Goal: Task Accomplishment & Management: Complete application form

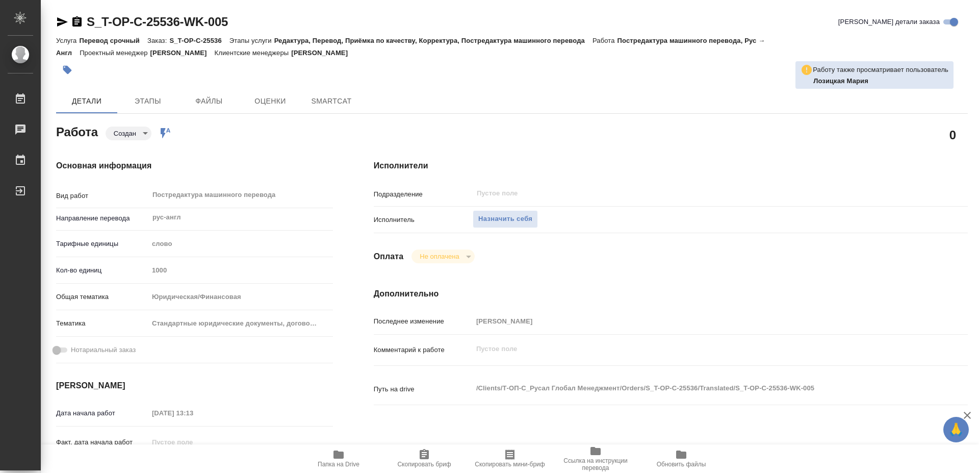
type textarea "x"
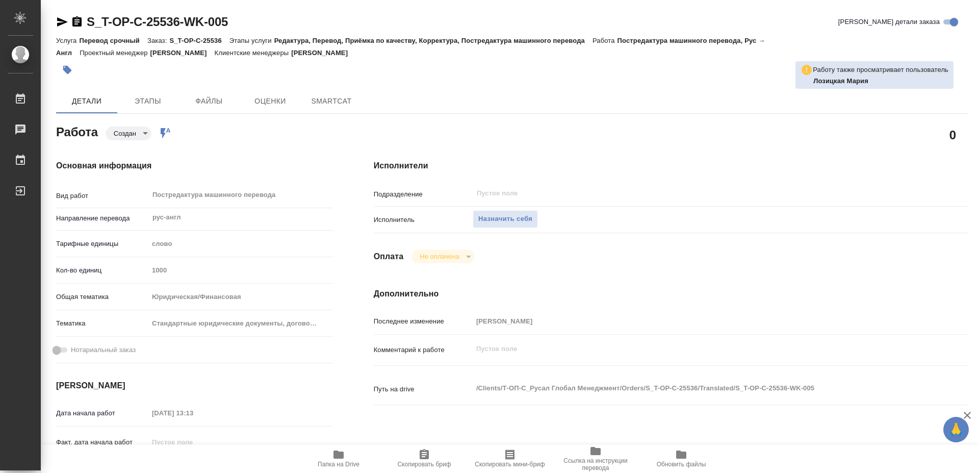
type textarea "x"
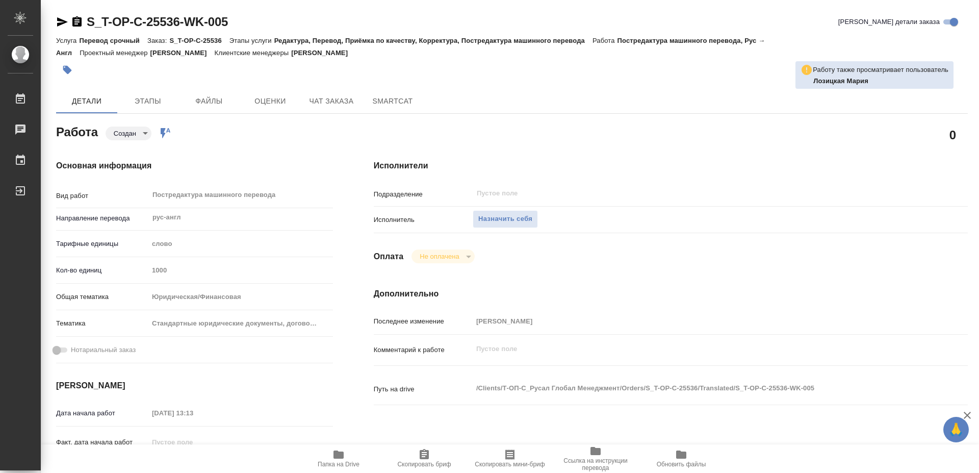
type textarea "x"
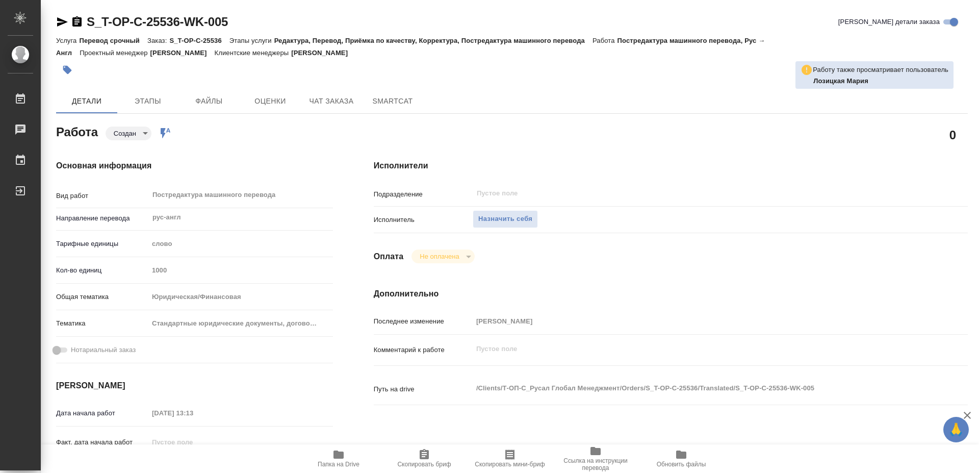
type textarea "x"
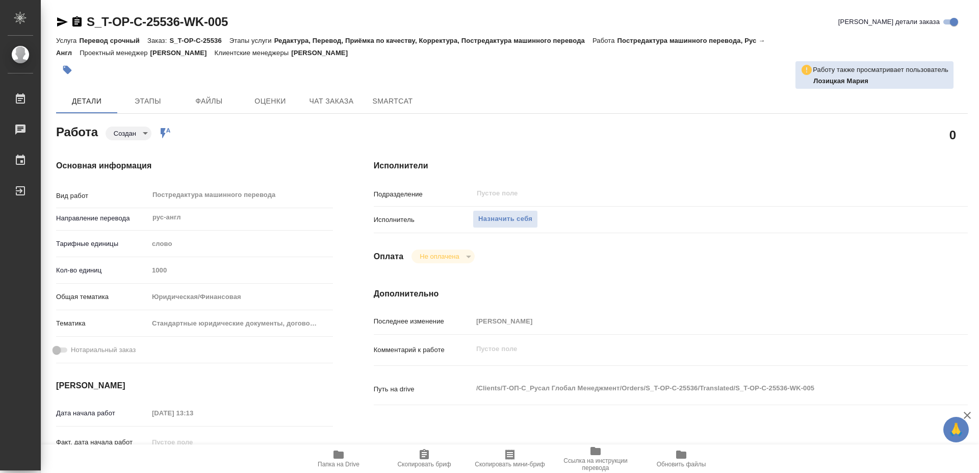
type textarea "x"
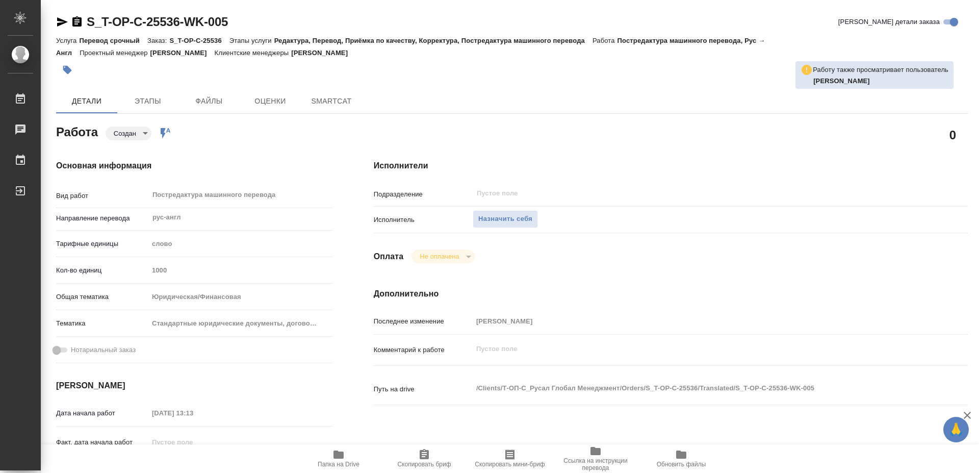
type textarea "x"
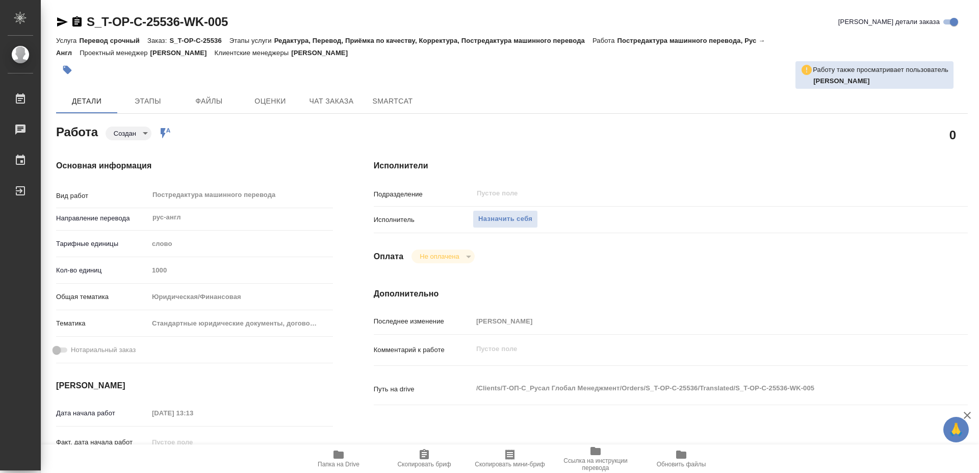
type textarea "x"
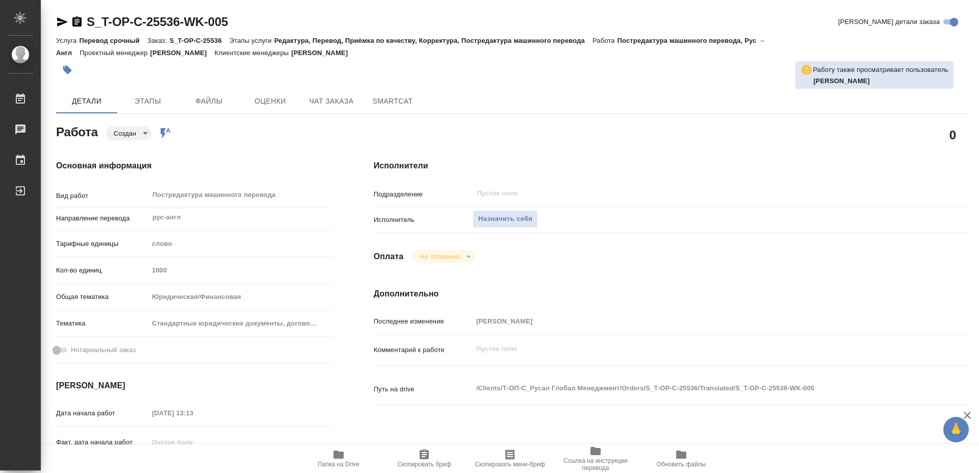
type textarea "x"
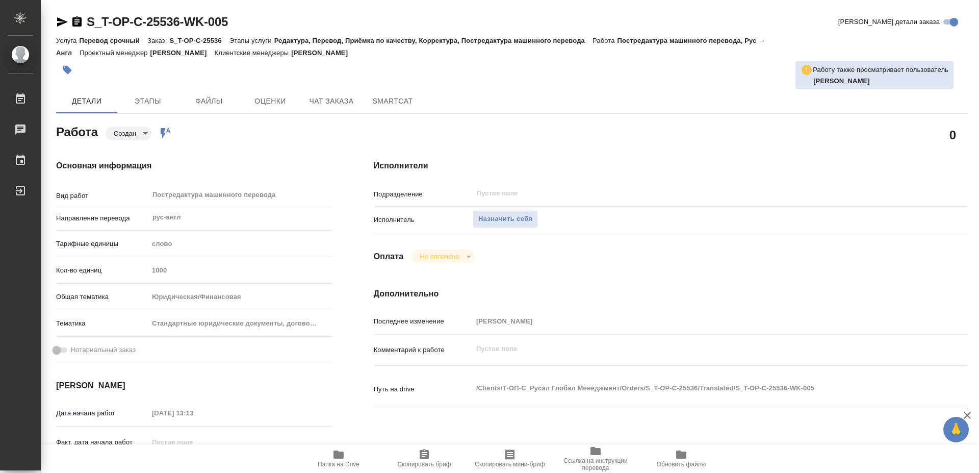
type textarea "x"
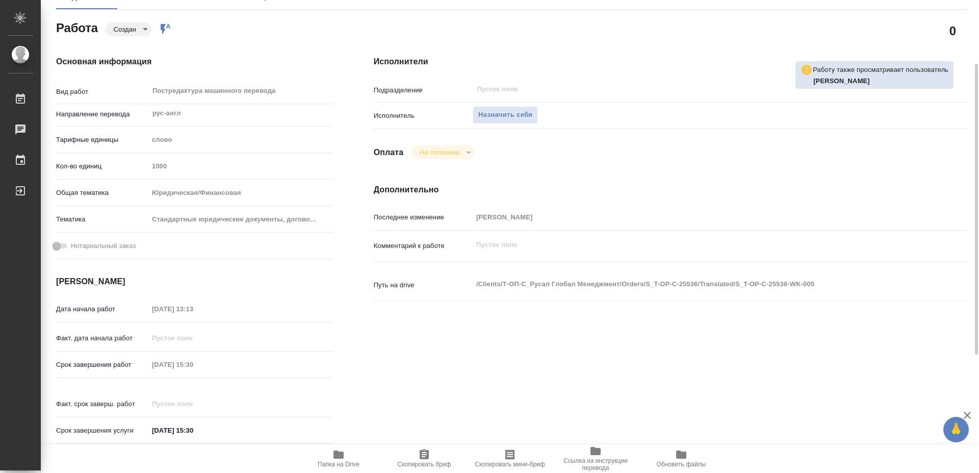
scroll to position [208, 0]
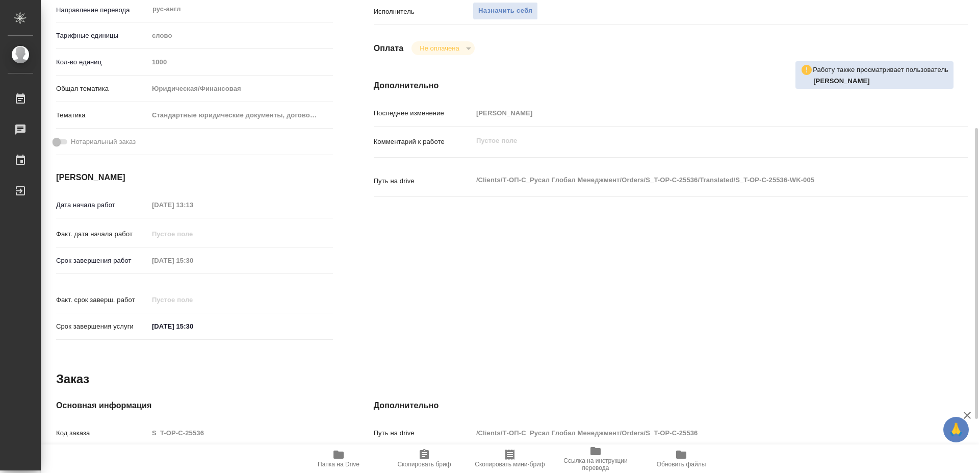
click at [340, 457] on icon "button" at bounding box center [339, 454] width 10 height 8
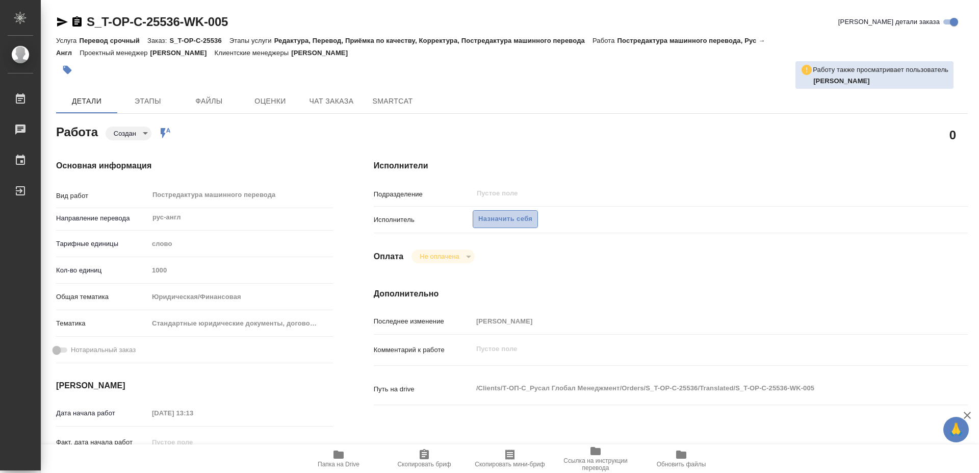
click at [520, 213] on span "Назначить себя" at bounding box center [505, 219] width 54 height 12
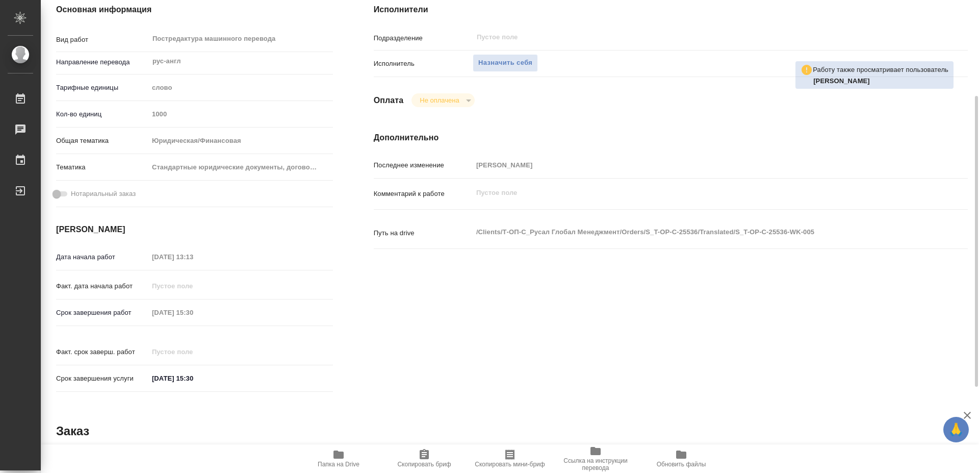
scroll to position [295, 0]
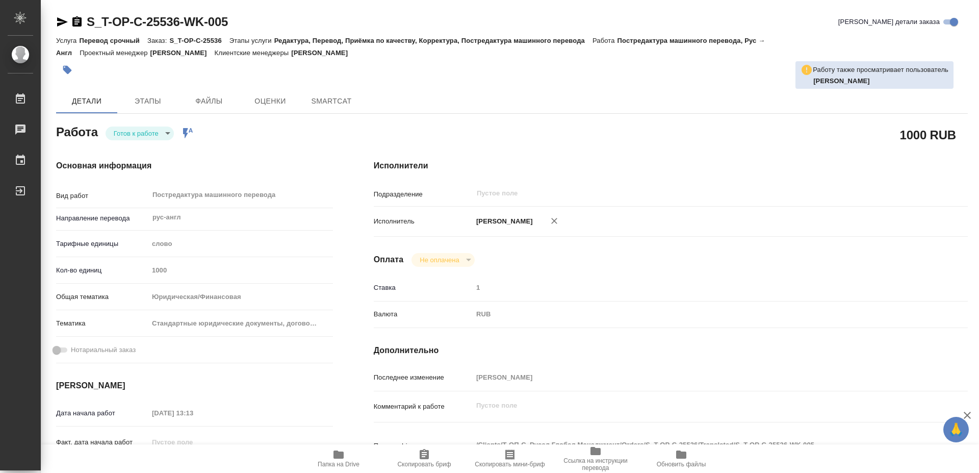
type textarea "x"
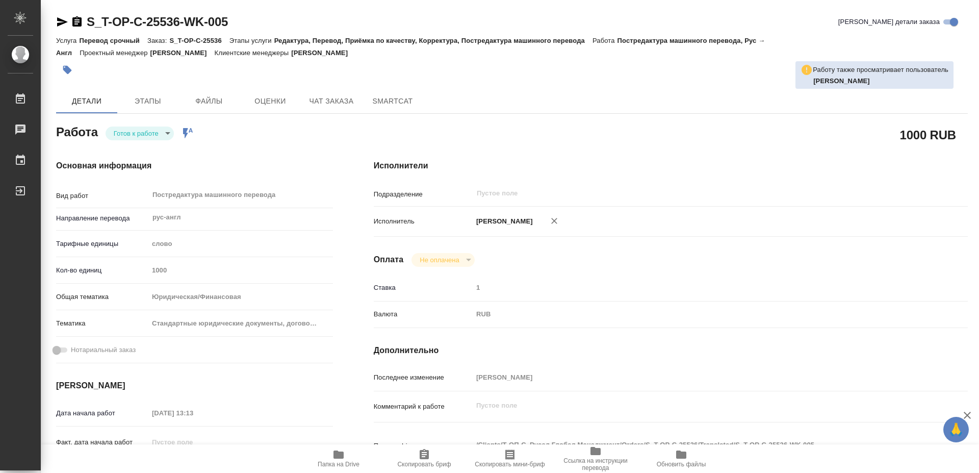
type textarea "x"
